Goal: Task Accomplishment & Management: Manage account settings

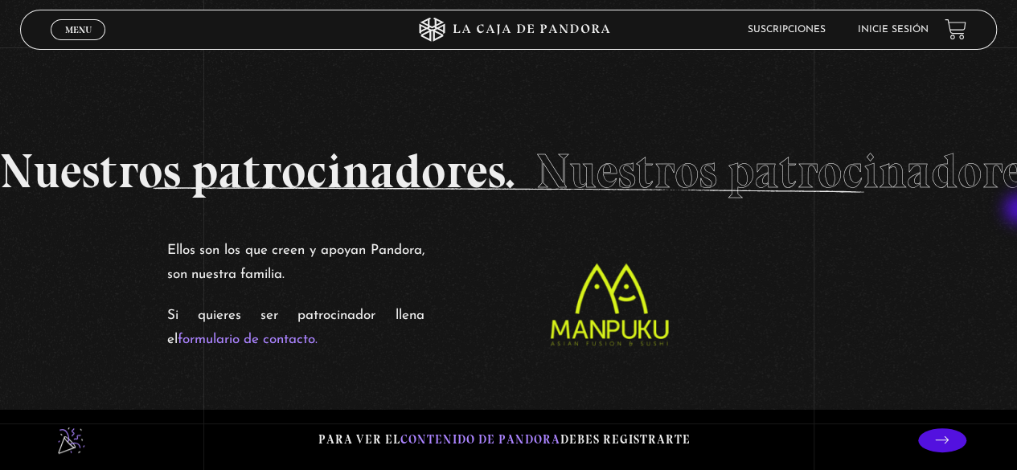
scroll to position [2459, 0]
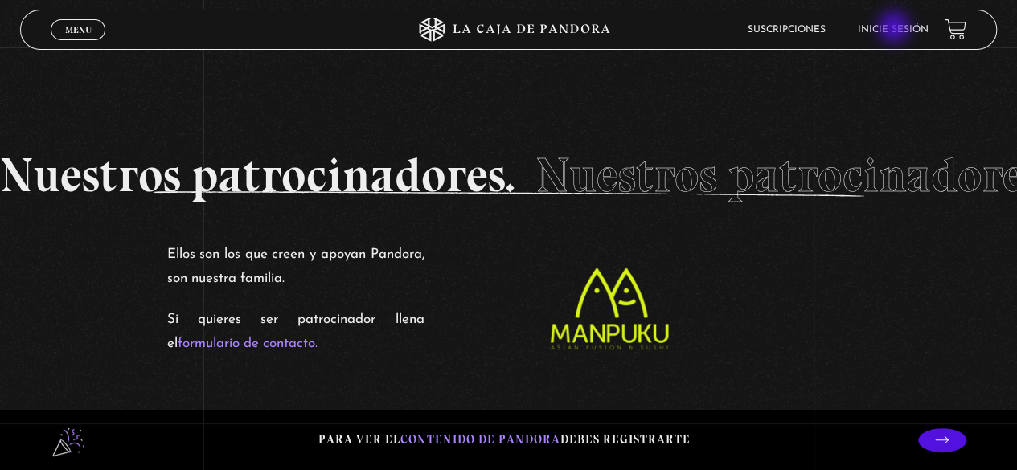
click at [895, 29] on link "Inicie sesión" at bounding box center [893, 30] width 71 height 10
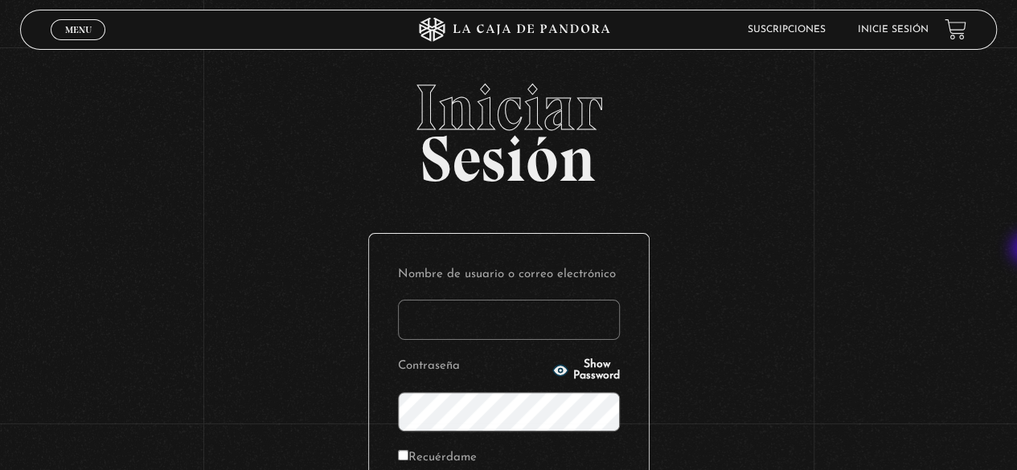
type input "memis"
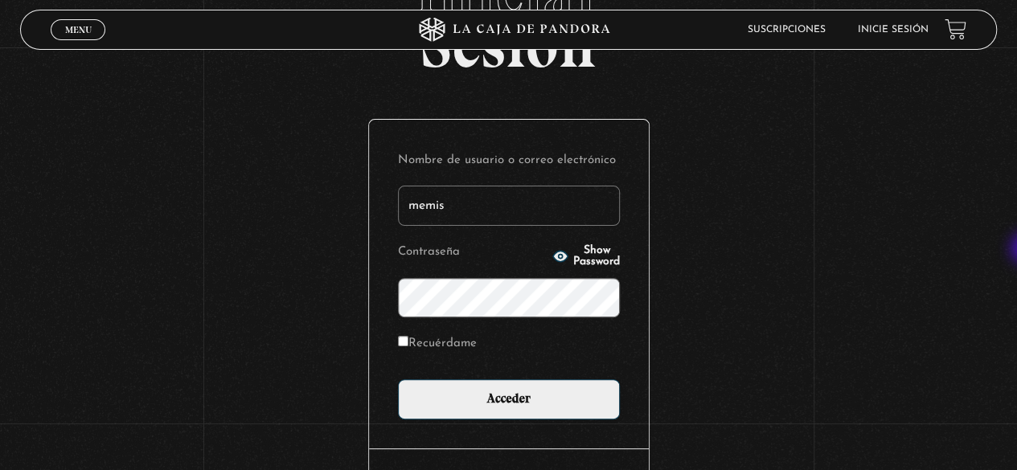
scroll to position [154, 0]
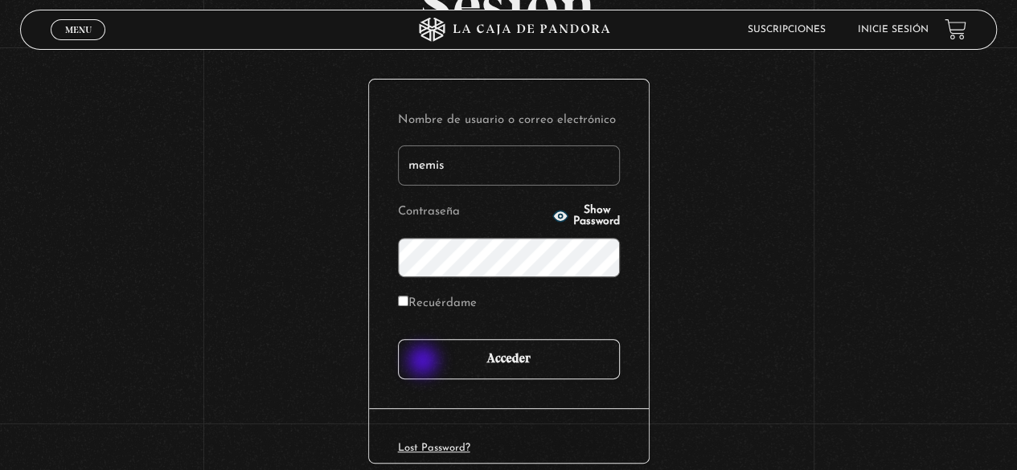
click at [426, 362] on input "Acceder" at bounding box center [509, 359] width 222 height 40
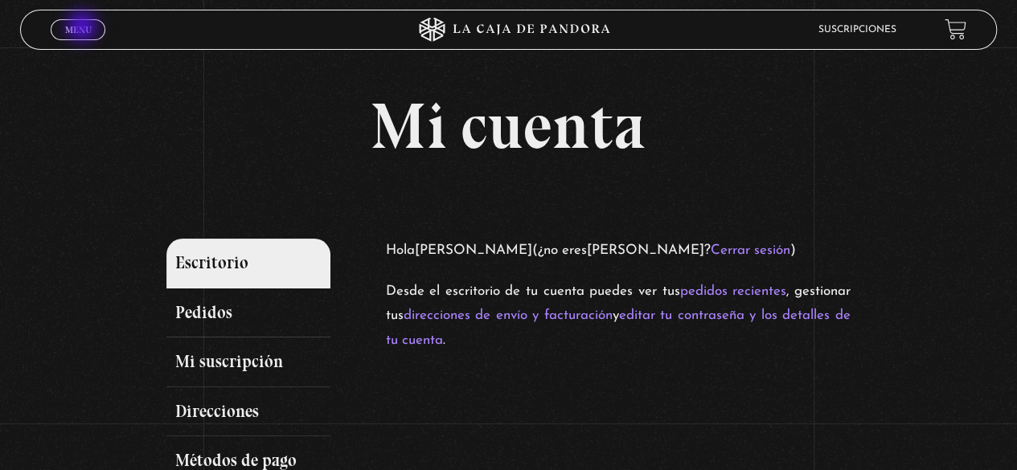
click at [84, 29] on span "Menu" at bounding box center [78, 30] width 27 height 10
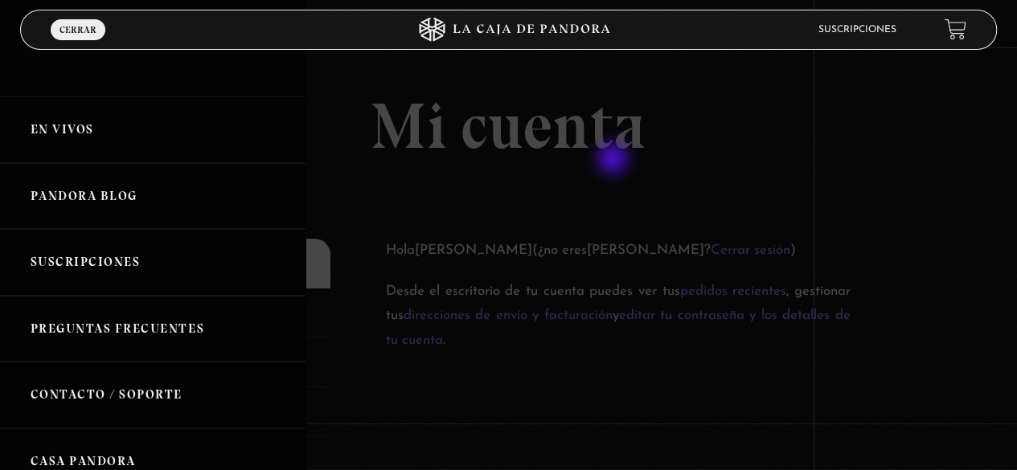
click at [616, 160] on div at bounding box center [508, 235] width 1017 height 470
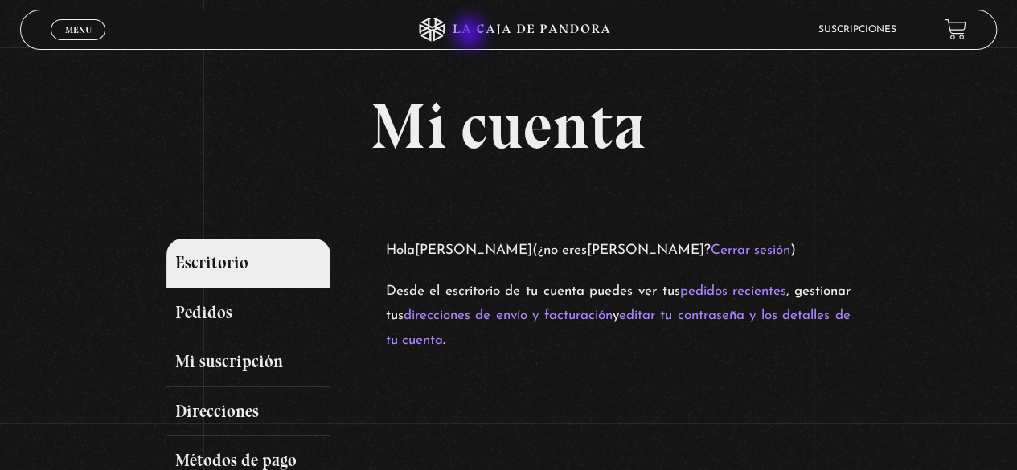
click at [471, 35] on icon at bounding box center [508, 30] width 305 height 24
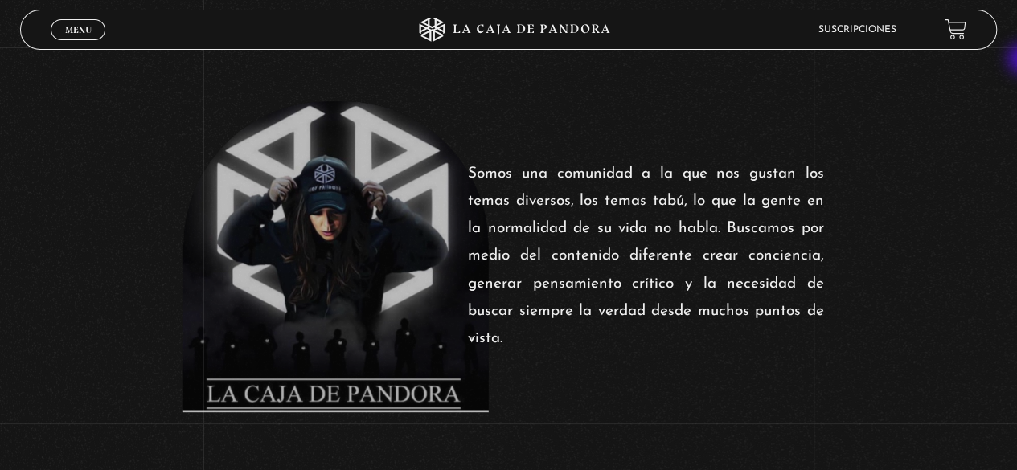
scroll to position [503, 0]
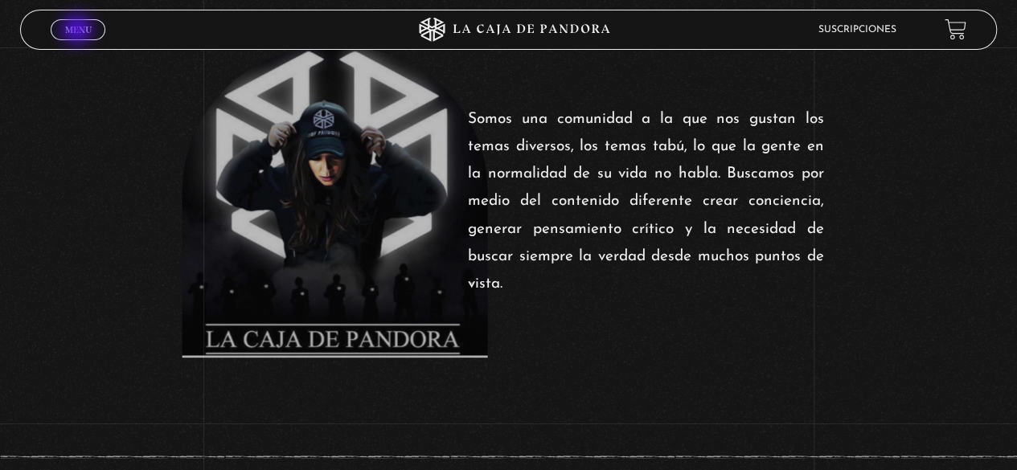
click at [79, 31] on span "Menu" at bounding box center [78, 30] width 27 height 10
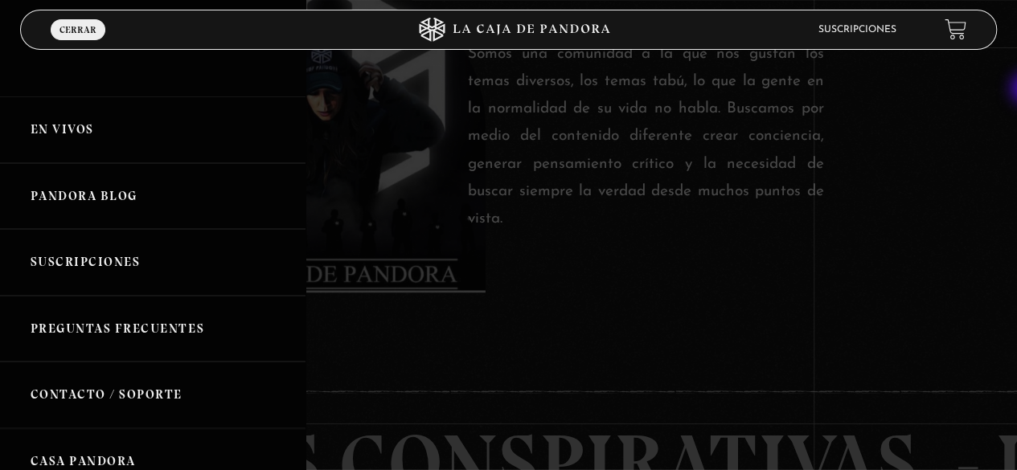
scroll to position [622, 0]
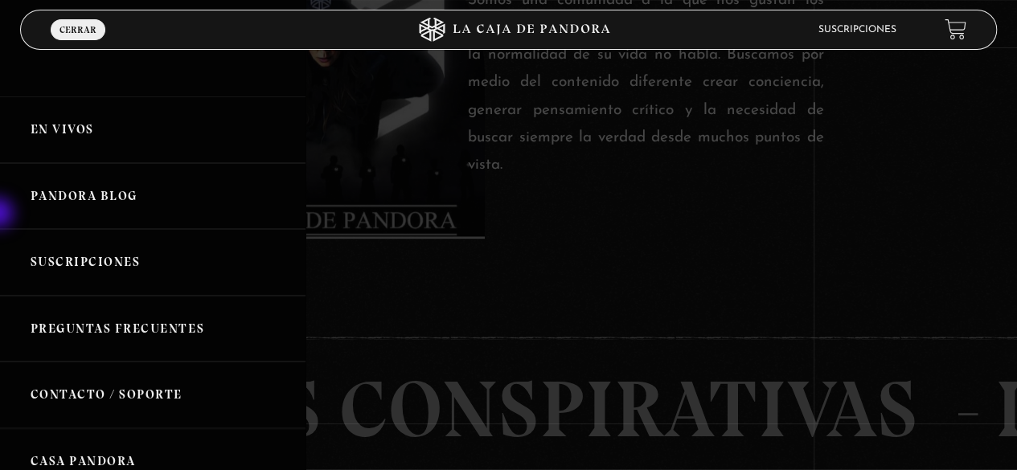
drag, startPoint x: 0, startPoint y: 177, endPoint x: 0, endPoint y: 272, distance: 94.8
click at [0, 267] on ul "En vivos Pandora Blog Suscripciones Preguntas Frecuentes Contacto / Soporte Cas…" at bounding box center [152, 427] width 305 height 662
click at [219, 449] on link "Casa Pandora" at bounding box center [152, 461] width 305 height 67
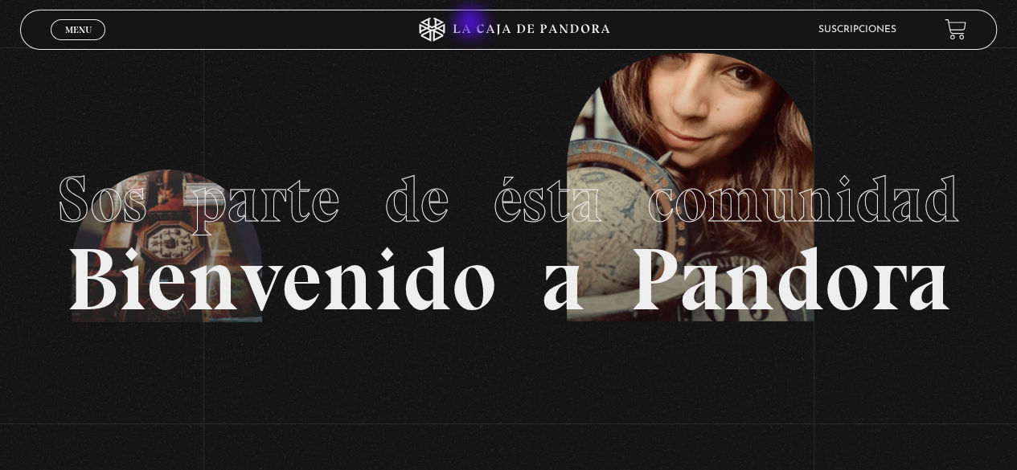
click at [472, 26] on icon at bounding box center [531, 29] width 157 height 10
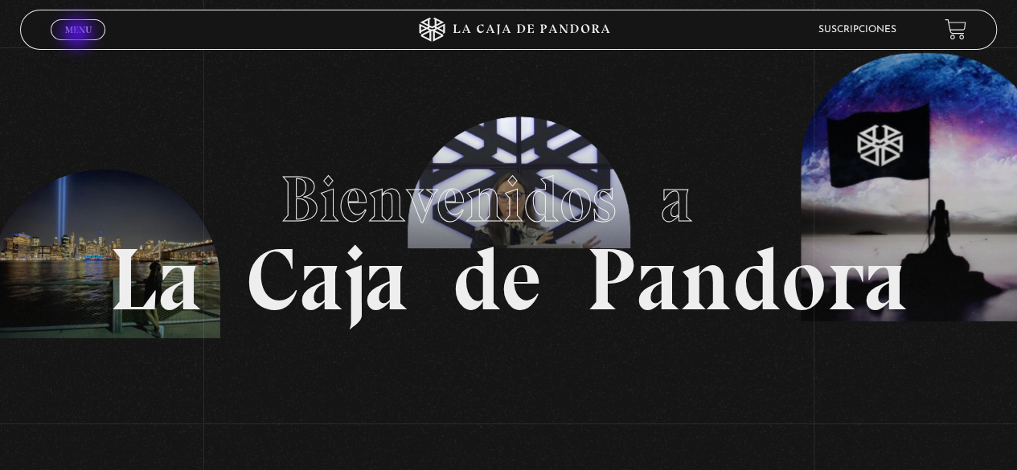
click at [79, 35] on span "Menu" at bounding box center [78, 30] width 27 height 10
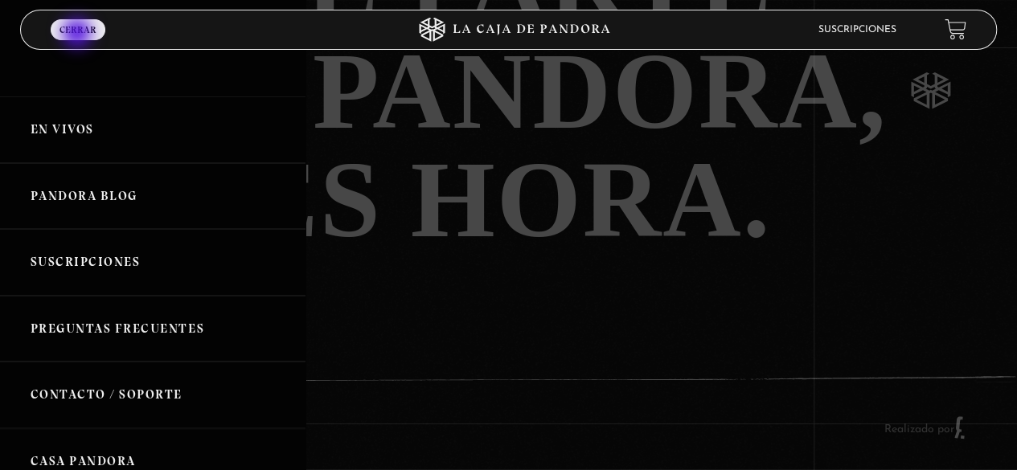
scroll to position [3248, 0]
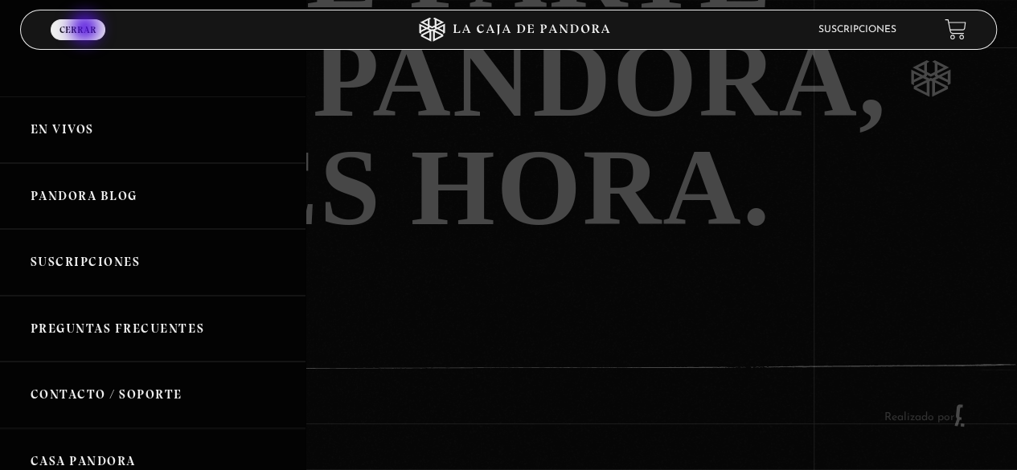
click at [87, 30] on span "Cerrar" at bounding box center [77, 30] width 37 height 10
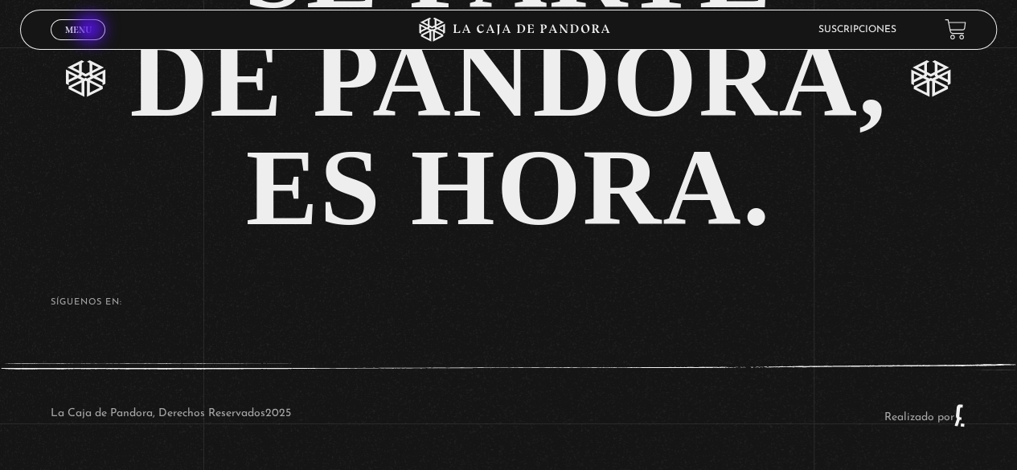
click at [92, 31] on link "Menu Cerrar" at bounding box center [78, 29] width 55 height 21
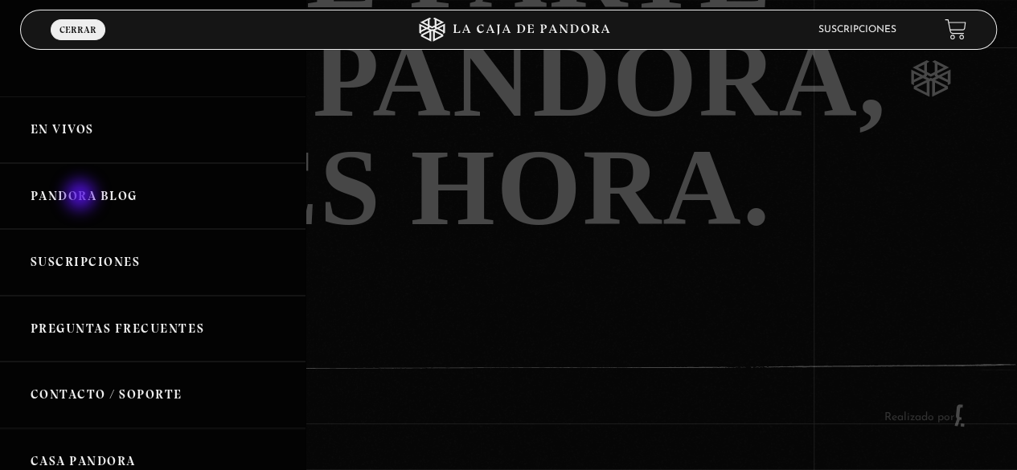
click at [82, 197] on link "Pandora Blog" at bounding box center [152, 196] width 305 height 67
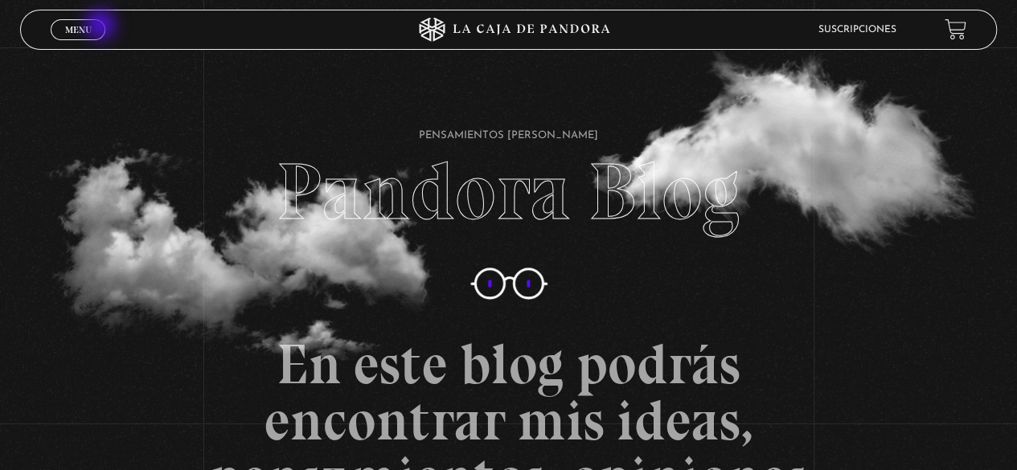
click at [102, 27] on link "Menu Cerrar" at bounding box center [78, 29] width 55 height 21
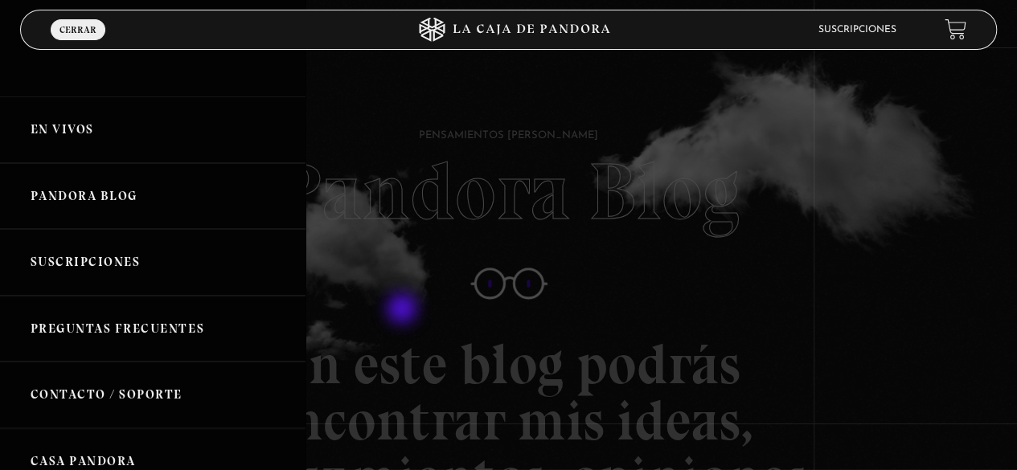
click at [403, 310] on div at bounding box center [508, 235] width 1017 height 470
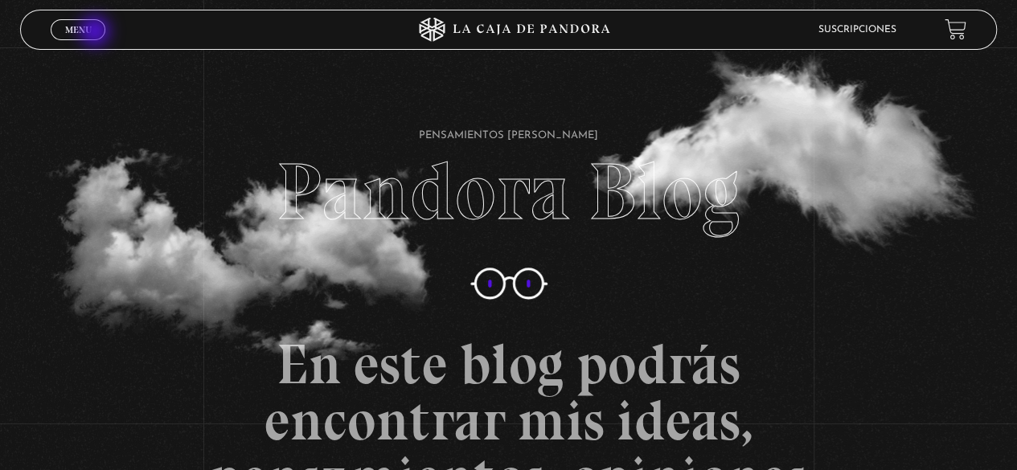
click at [96, 33] on link "Menu Cerrar" at bounding box center [78, 29] width 55 height 21
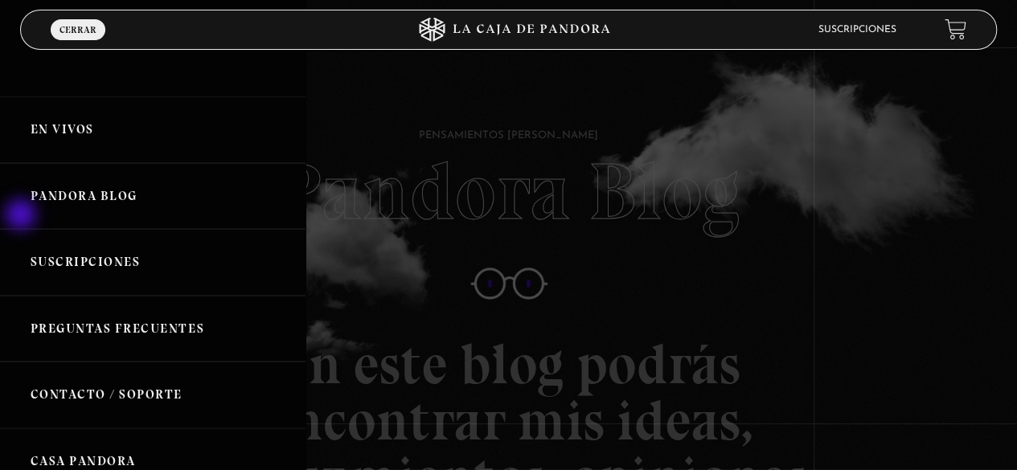
drag, startPoint x: 0, startPoint y: 350, endPoint x: 23, endPoint y: 215, distance: 136.1
click at [23, 215] on ul "En vivos Pandora Blog Suscripciones Preguntas Frecuentes Contacto / Soporte Cas…" at bounding box center [152, 427] width 305 height 662
drag, startPoint x: 2, startPoint y: 390, endPoint x: 59, endPoint y: 162, distance: 235.3
click at [59, 162] on ul "En vivos Pandora Blog Suscripciones Preguntas Frecuentes Contacto / Soporte Cas…" at bounding box center [152, 427] width 305 height 662
drag, startPoint x: 149, startPoint y: 435, endPoint x: 201, endPoint y: 175, distance: 264.8
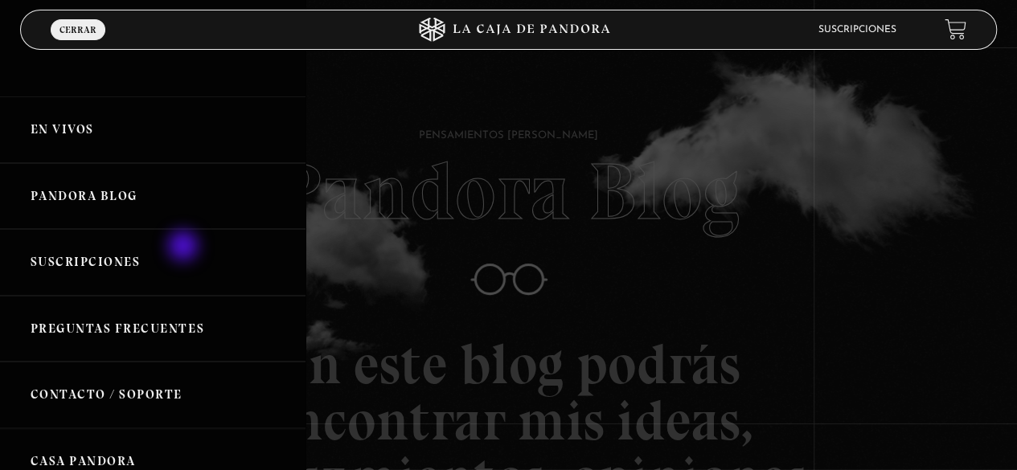
click at [201, 175] on ul "En vivos Pandora Blog Suscripciones Preguntas Frecuentes Contacto / Soporte Cas…" at bounding box center [152, 427] width 305 height 662
click at [702, 116] on div at bounding box center [508, 235] width 1017 height 470
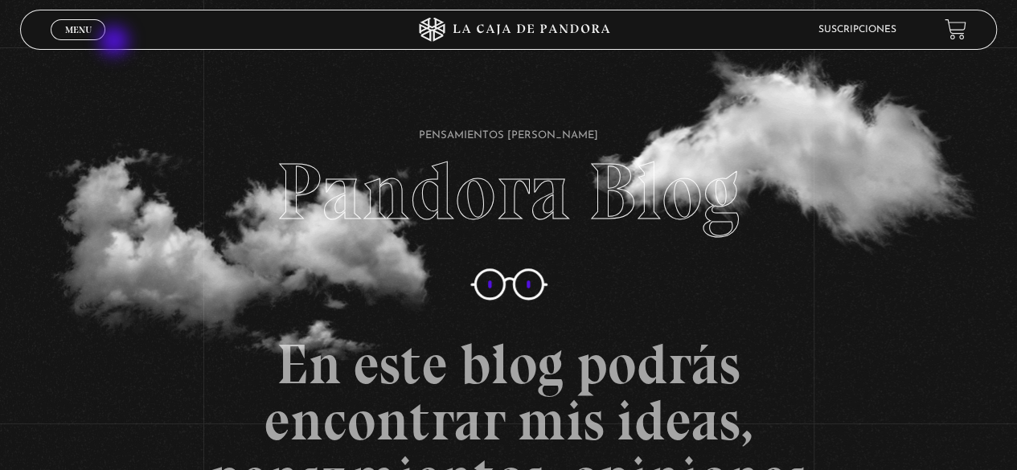
click at [96, 23] on link "Menu Cerrar" at bounding box center [78, 29] width 55 height 21
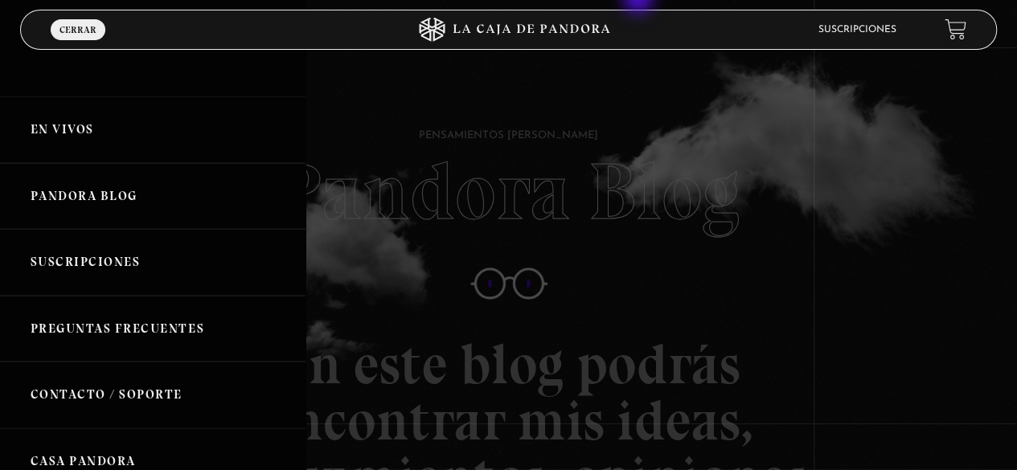
drag, startPoint x: 640, startPoint y: 0, endPoint x: 699, endPoint y: 136, distance: 148.3
click at [699, 136] on div at bounding box center [508, 235] width 1017 height 470
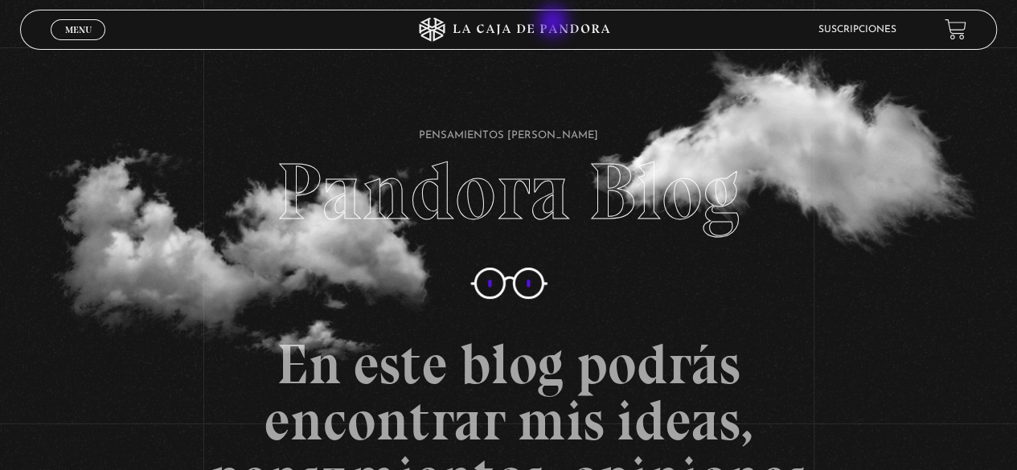
click at [555, 23] on icon at bounding box center [508, 30] width 305 height 24
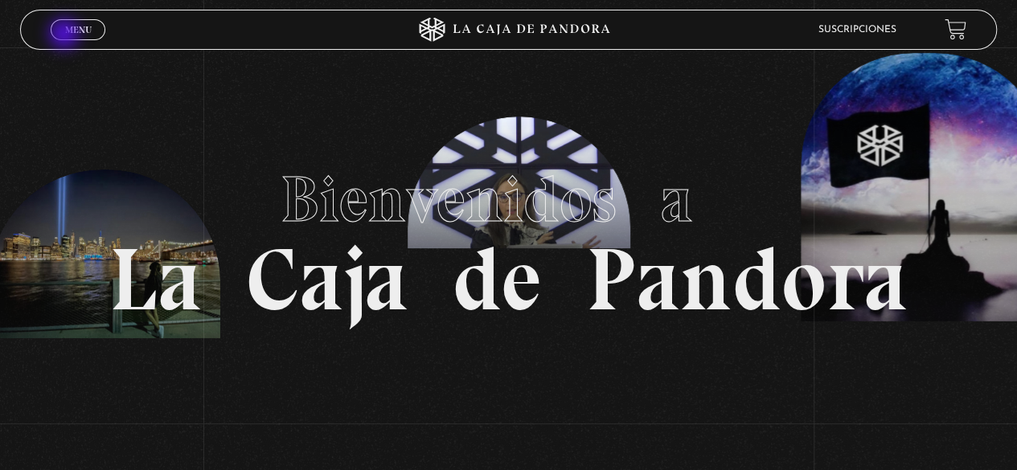
click at [70, 35] on link "Menu Cerrar" at bounding box center [78, 29] width 55 height 21
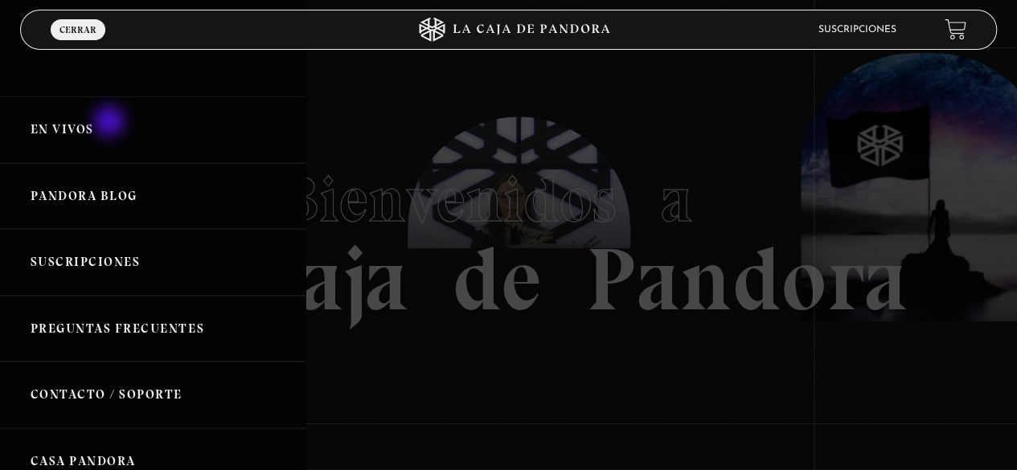
click at [111, 123] on link "En vivos" at bounding box center [152, 129] width 305 height 67
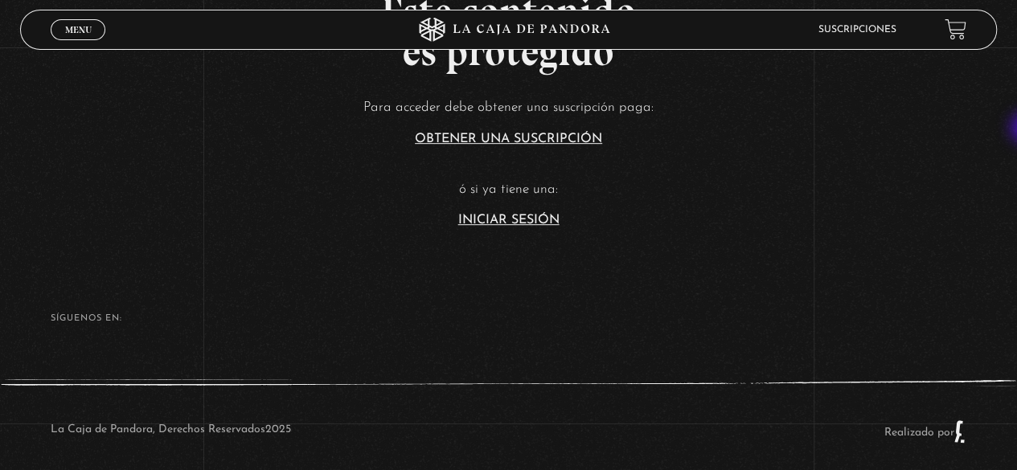
scroll to position [375, 0]
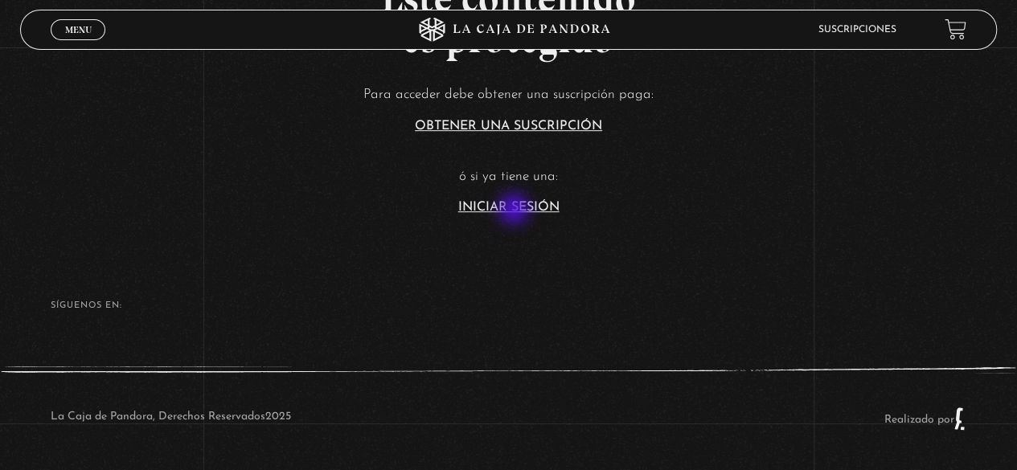
click at [515, 211] on link "Iniciar Sesión" at bounding box center [508, 207] width 101 height 13
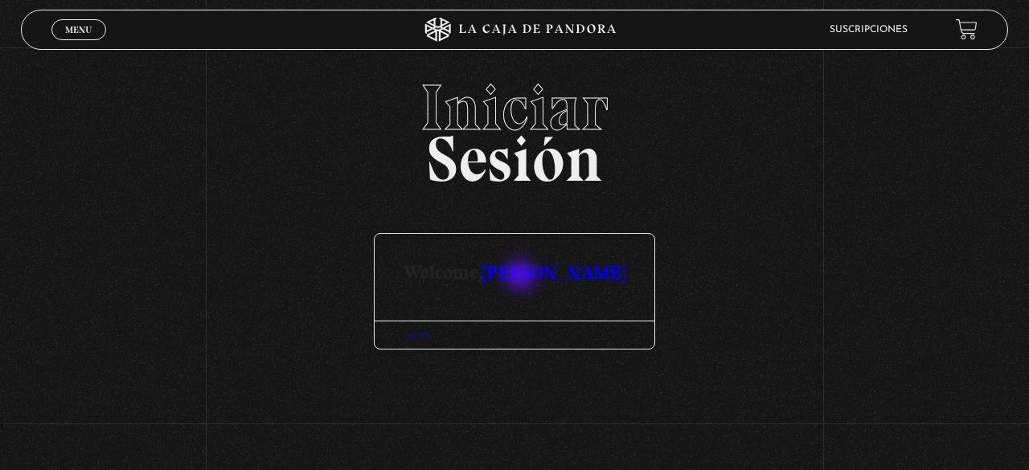
click at [522, 277] on link "[PERSON_NAME]" at bounding box center [553, 271] width 143 height 23
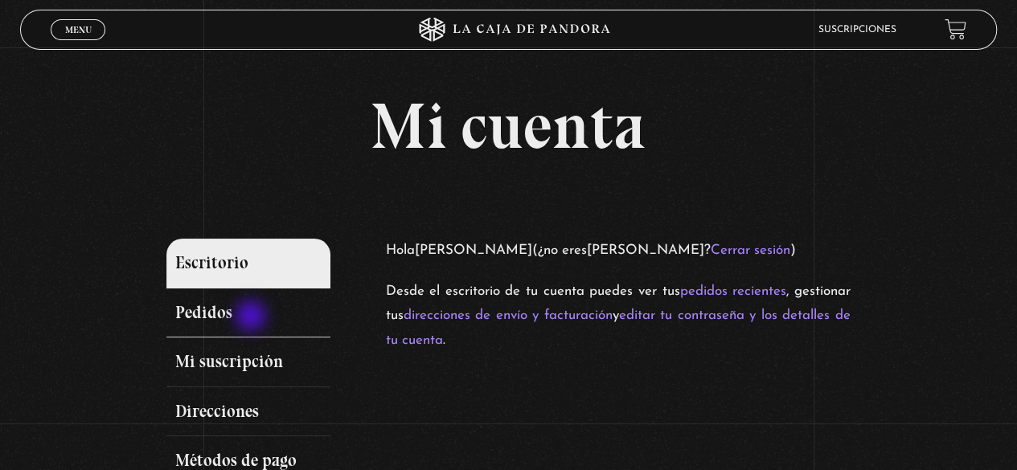
click at [252, 317] on link "Pedidos" at bounding box center [248, 314] width 164 height 50
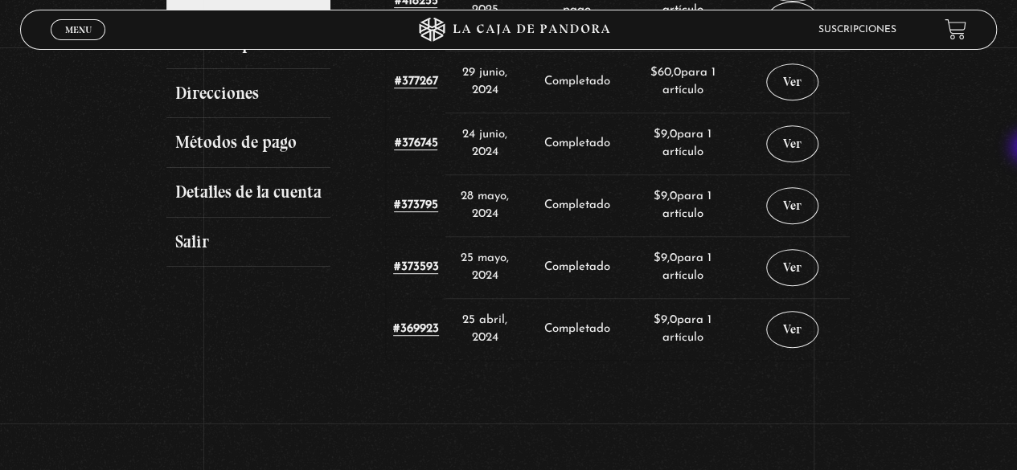
scroll to position [317, 0]
click at [199, 250] on link "Salir" at bounding box center [248, 244] width 164 height 50
